Goal: Entertainment & Leisure: Consume media (video, audio)

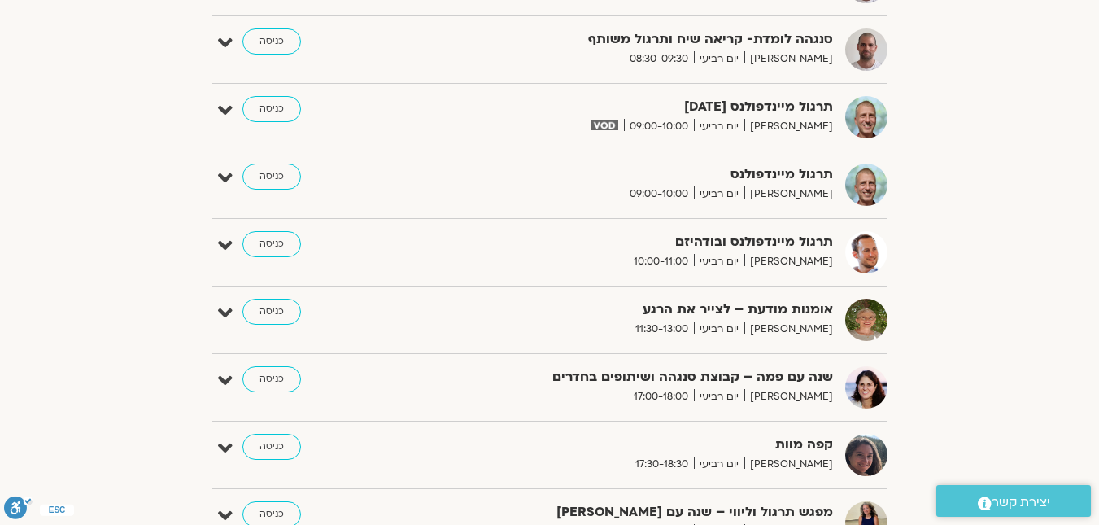
scroll to position [813, 0]
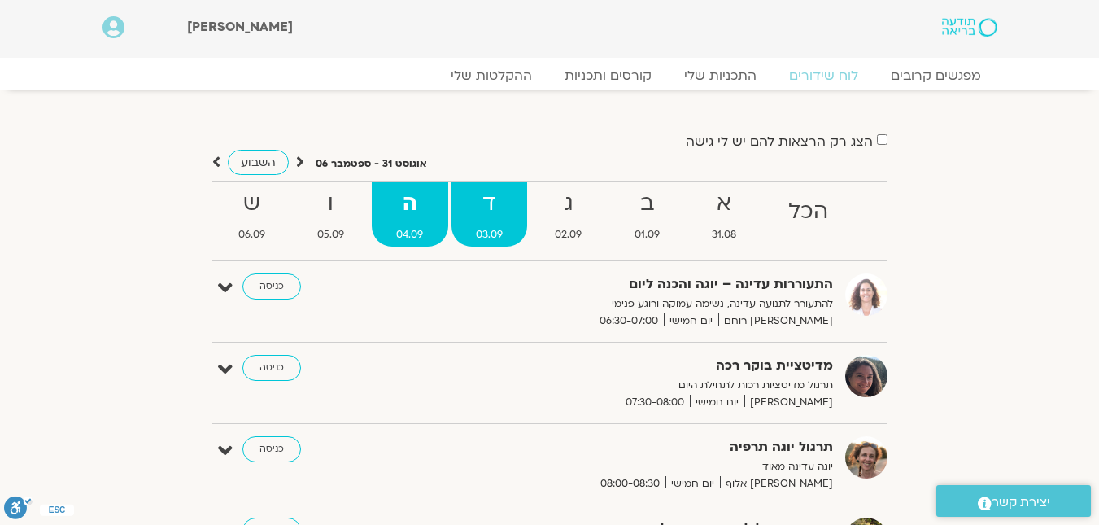
click at [483, 219] on strong "ד" at bounding box center [489, 203] width 76 height 37
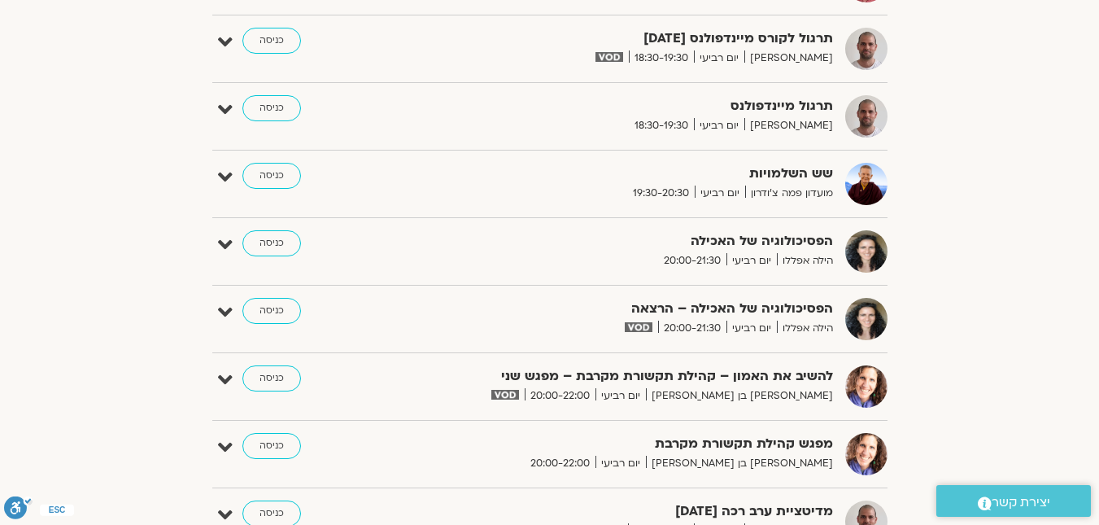
scroll to position [1546, 0]
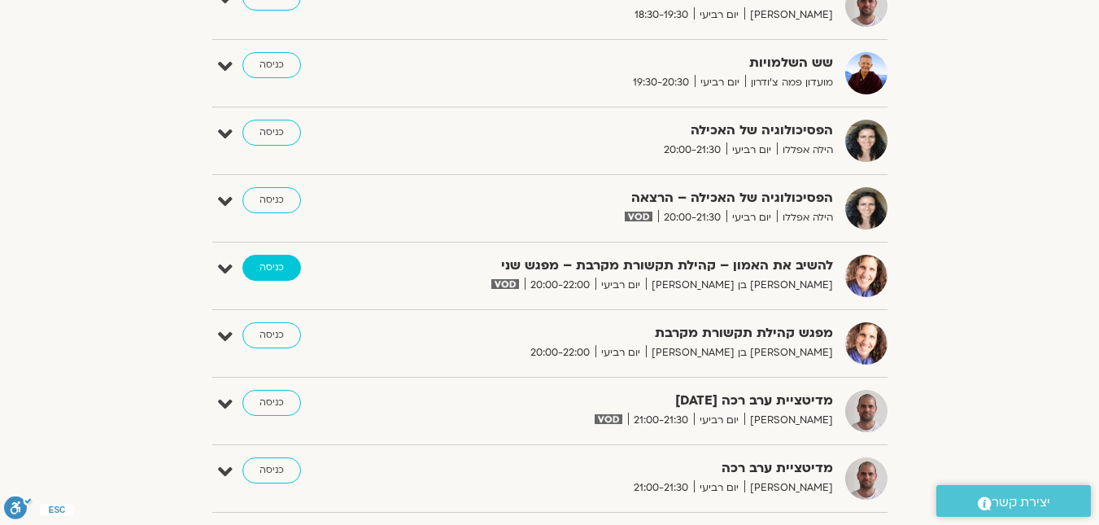
click at [268, 272] on link "כניסה" at bounding box center [271, 268] width 59 height 26
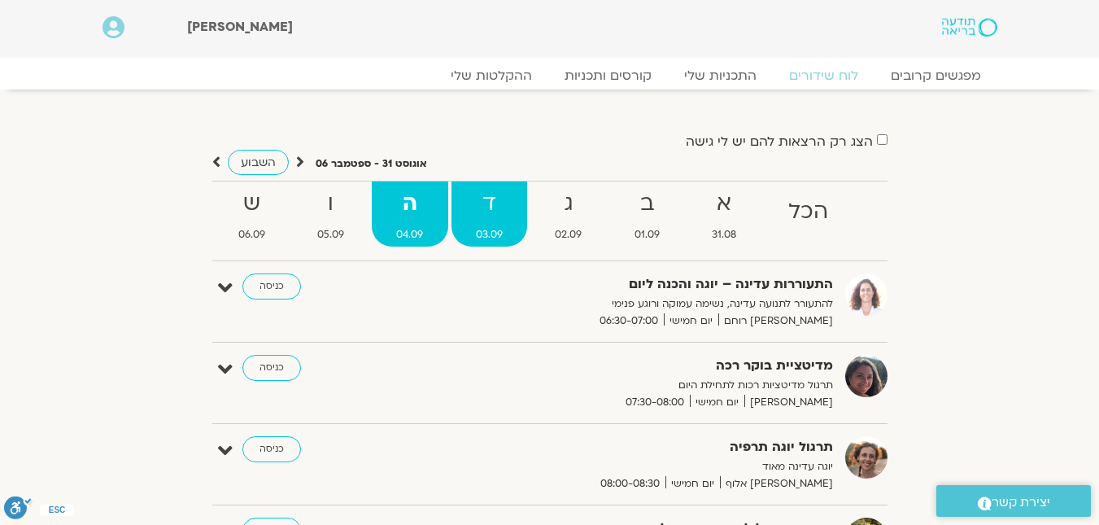
click at [491, 220] on strong "ד" at bounding box center [489, 203] width 76 height 37
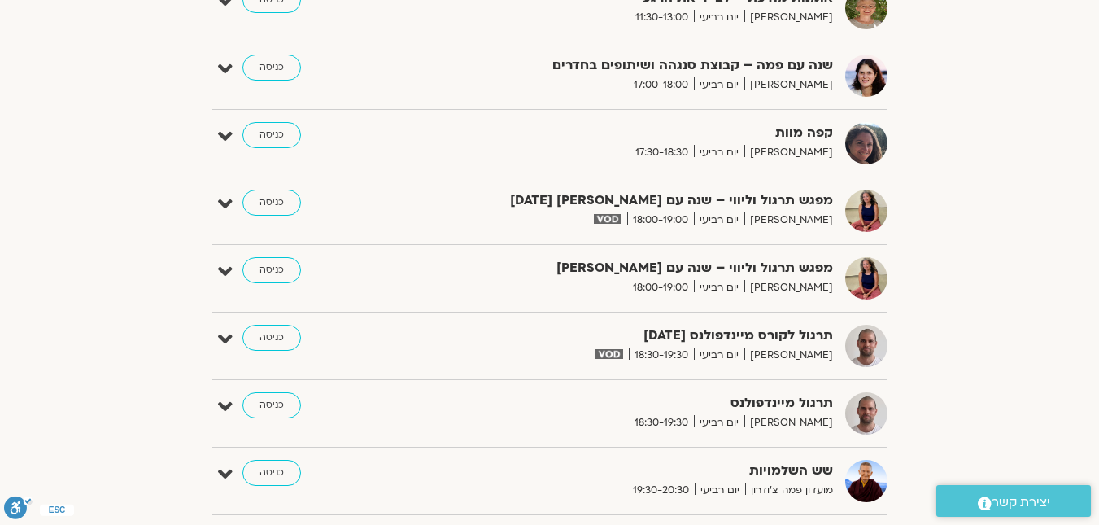
scroll to position [1139, 0]
click at [286, 203] on link "כניסה" at bounding box center [271, 202] width 59 height 26
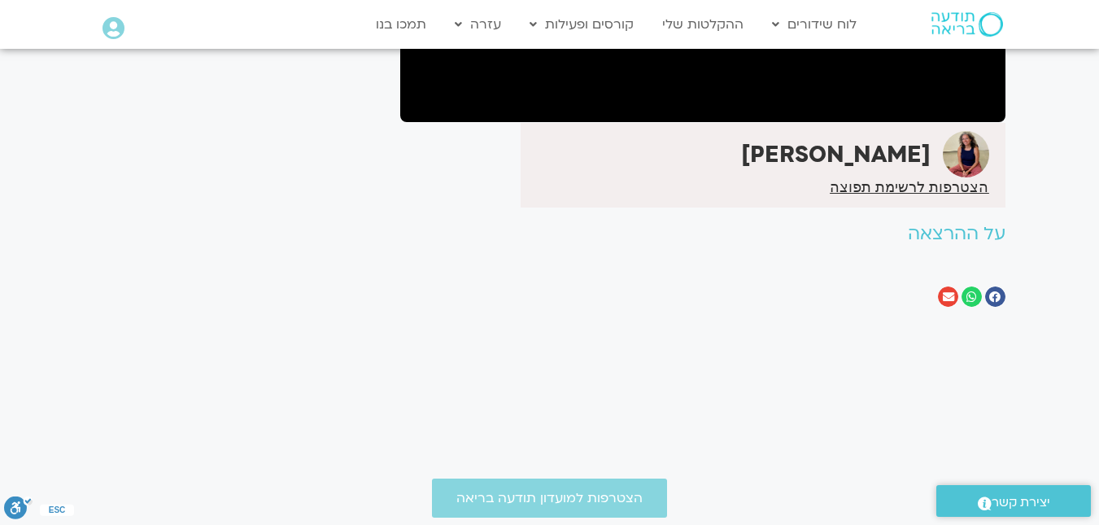
scroll to position [407, 0]
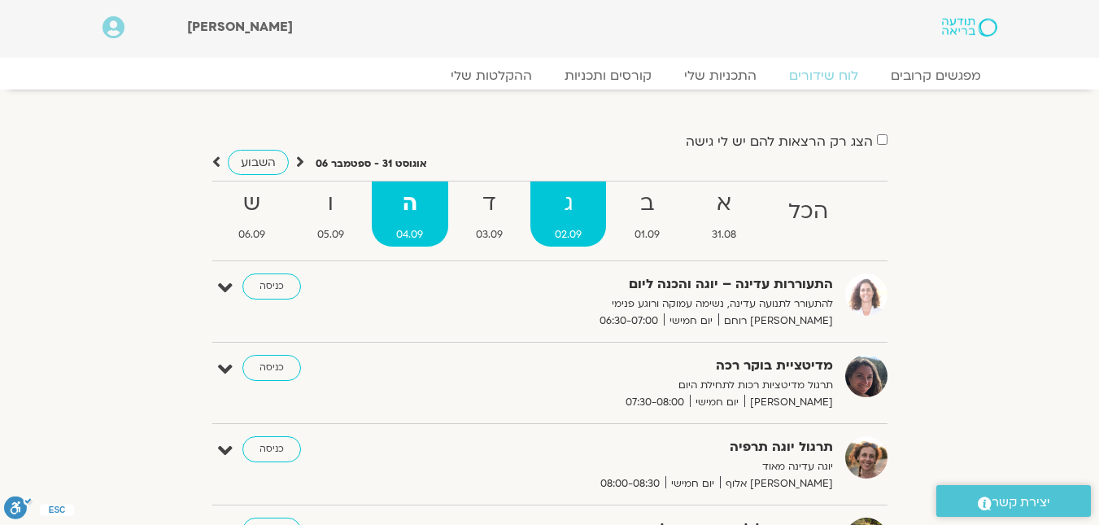
click at [559, 233] on span "02.09" at bounding box center [568, 234] width 76 height 17
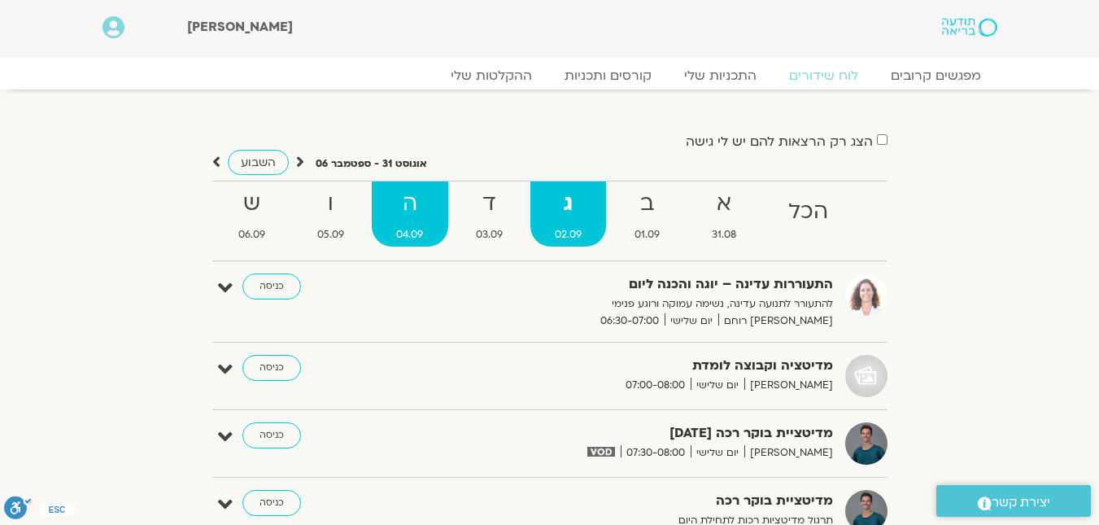
click at [423, 208] on strong "ה" at bounding box center [410, 203] width 76 height 37
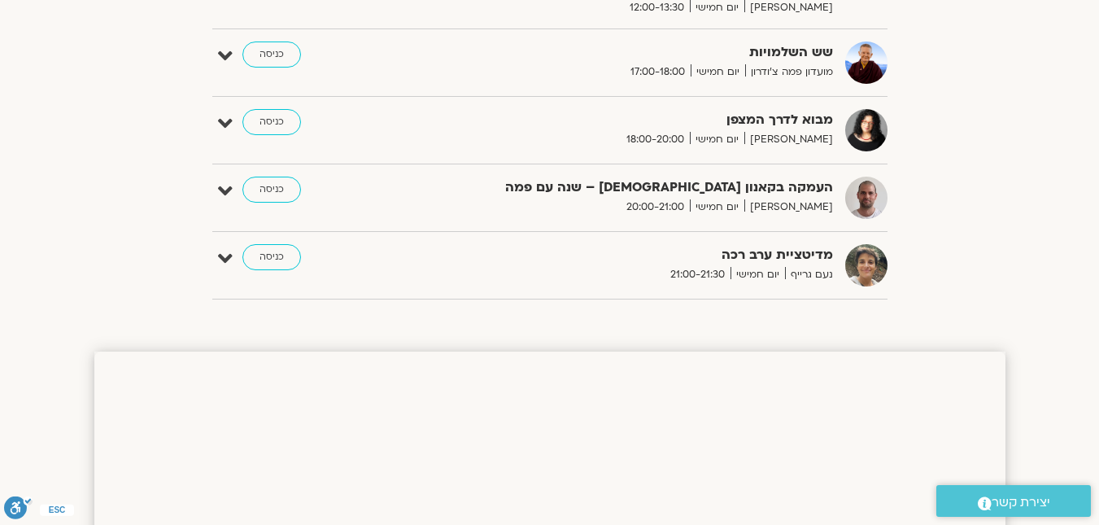
scroll to position [895, 0]
